Goal: Communication & Community: Answer question/provide support

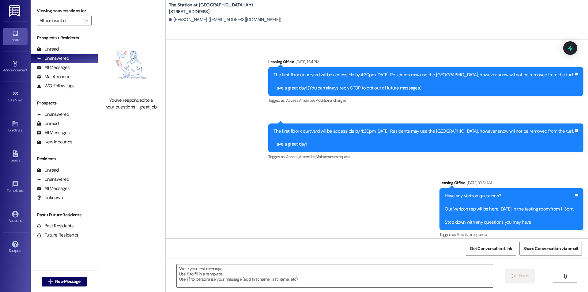
scroll to position [11848, 0]
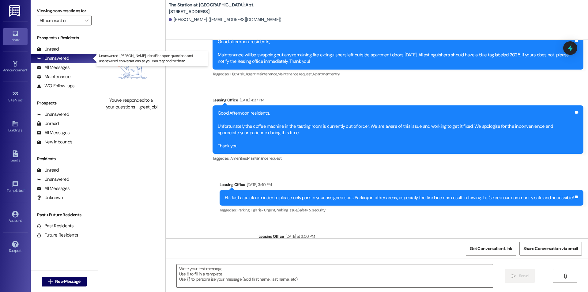
click at [61, 56] on div "Unanswered" at bounding box center [53, 58] width 32 height 6
click at [56, 47] on div "Unread" at bounding box center [48, 49] width 22 height 6
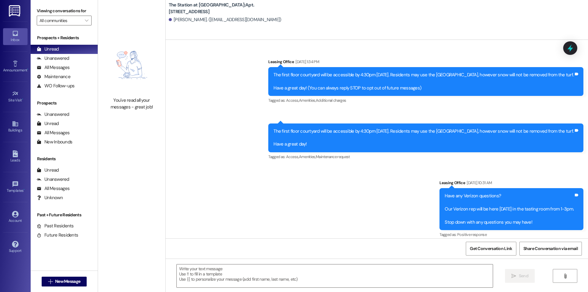
scroll to position [11913, 0]
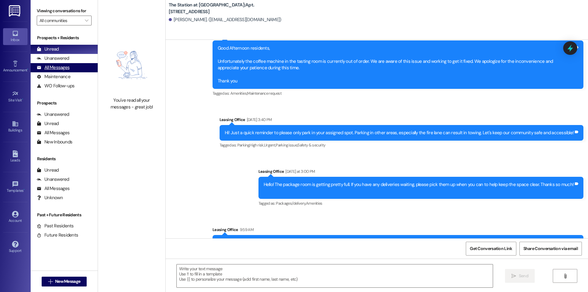
click at [67, 67] on div "All Messages" at bounding box center [53, 67] width 33 height 6
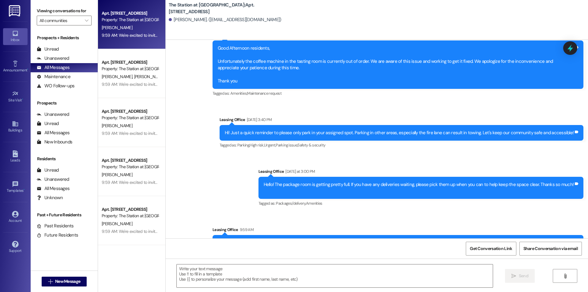
click at [135, 37] on div "9:59 AM: We're excited to invite you to our Summer Party [DATE][DATE]! Join us …" at bounding box center [457, 35] width 710 height 6
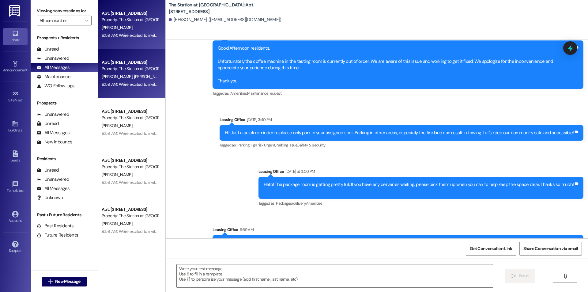
click at [141, 63] on div "Apt. [STREET_ADDRESS]" at bounding box center [130, 62] width 57 height 6
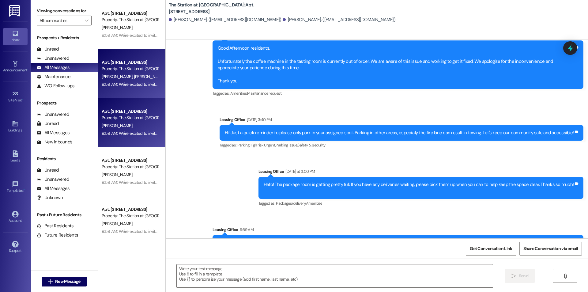
click at [138, 115] on div "Property: The Station at [GEOGRAPHIC_DATA]" at bounding box center [130, 118] width 57 height 6
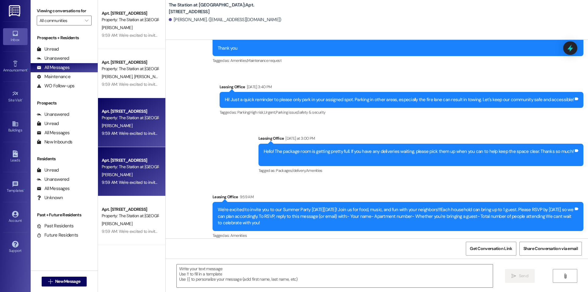
scroll to position [4322, 0]
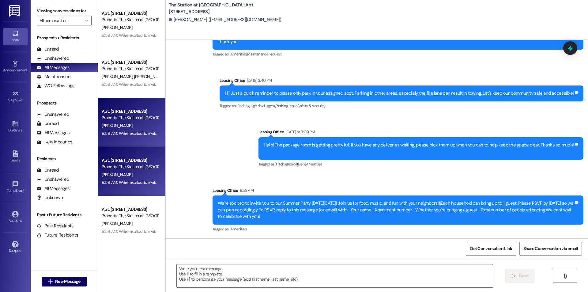
click at [136, 169] on div "Property: The Station at [GEOGRAPHIC_DATA]" at bounding box center [130, 167] width 57 height 6
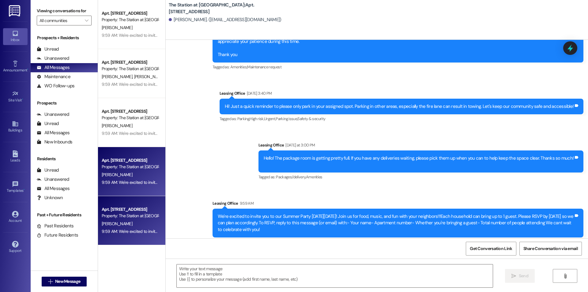
click at [124, 212] on div "Apt. [STREET_ADDRESS]" at bounding box center [130, 209] width 57 height 6
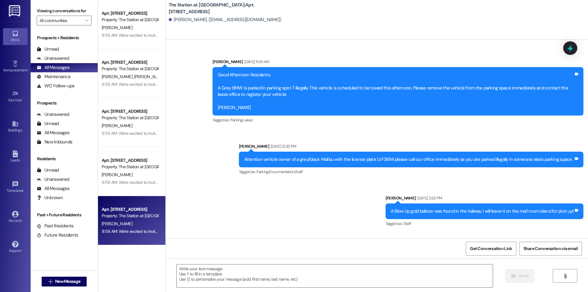
scroll to position [33210, 0]
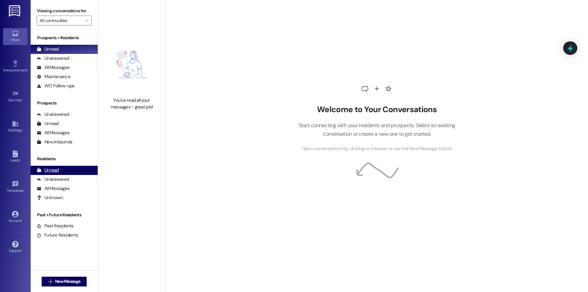
click at [80, 169] on div "Unread (0)" at bounding box center [64, 170] width 67 height 9
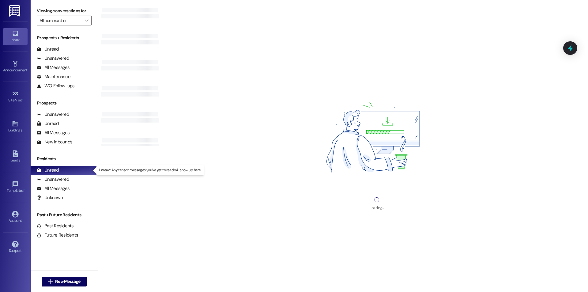
click at [79, 174] on div "Unread (0)" at bounding box center [64, 170] width 67 height 9
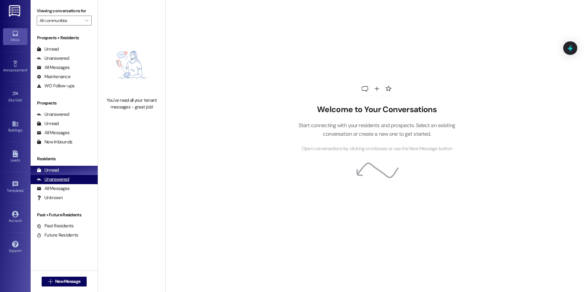
click at [79, 178] on div "Unanswered (0)" at bounding box center [64, 179] width 67 height 9
click at [56, 189] on div "All Messages" at bounding box center [53, 188] width 33 height 6
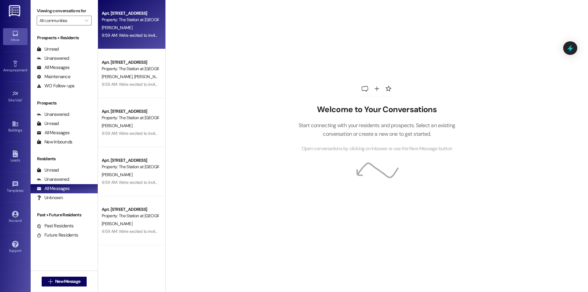
click at [139, 37] on div "9:59 AM: We're excited to invite you to our Summer Party [DATE][DATE]! Join us …" at bounding box center [457, 35] width 710 height 6
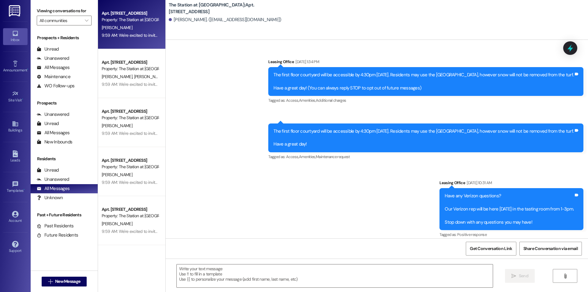
scroll to position [11913, 0]
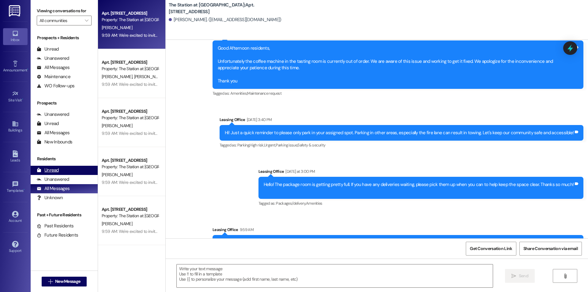
click at [57, 173] on div "Unread" at bounding box center [48, 170] width 22 height 6
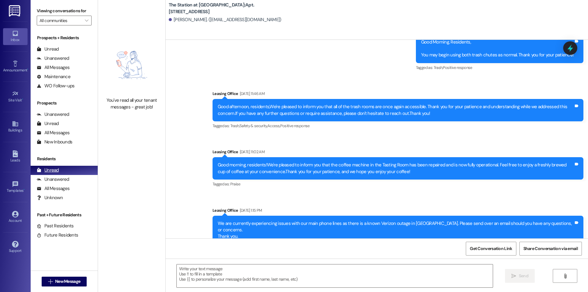
scroll to position [972, 0]
